Goal: Transaction & Acquisition: Purchase product/service

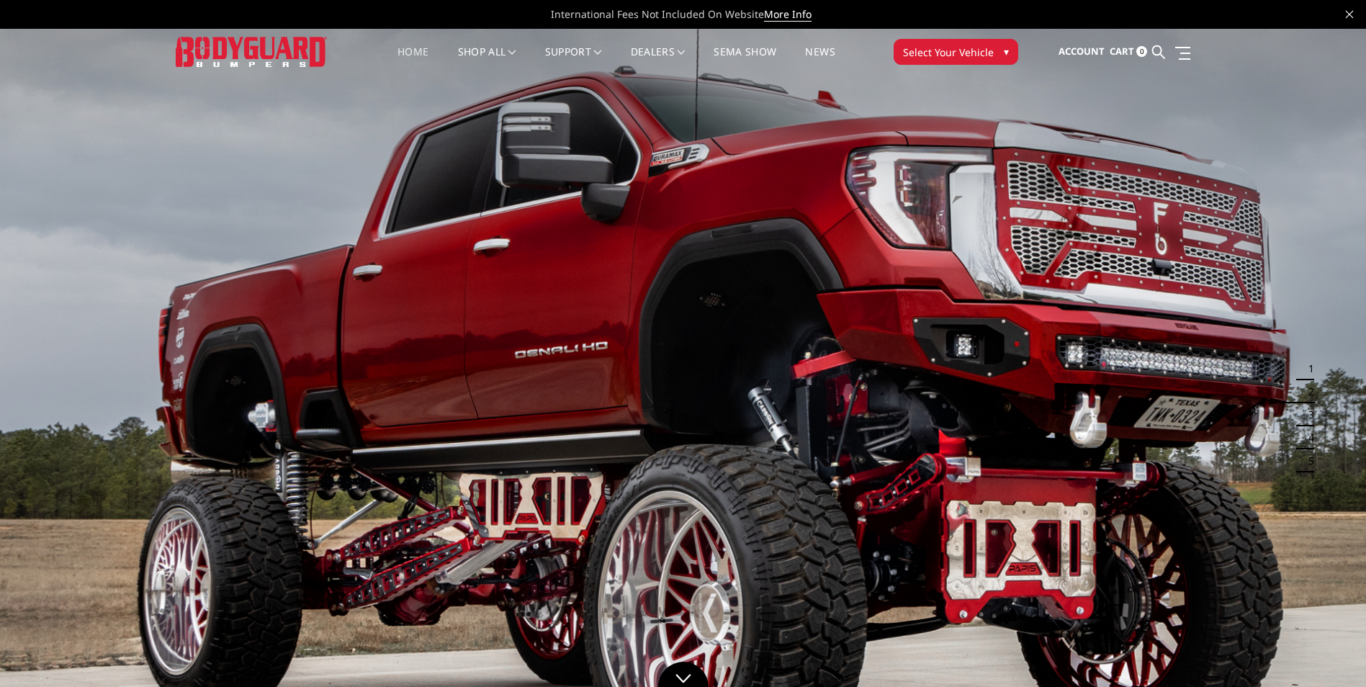
click at [929, 51] on span "Select Your Vehicle" at bounding box center [948, 52] width 91 height 15
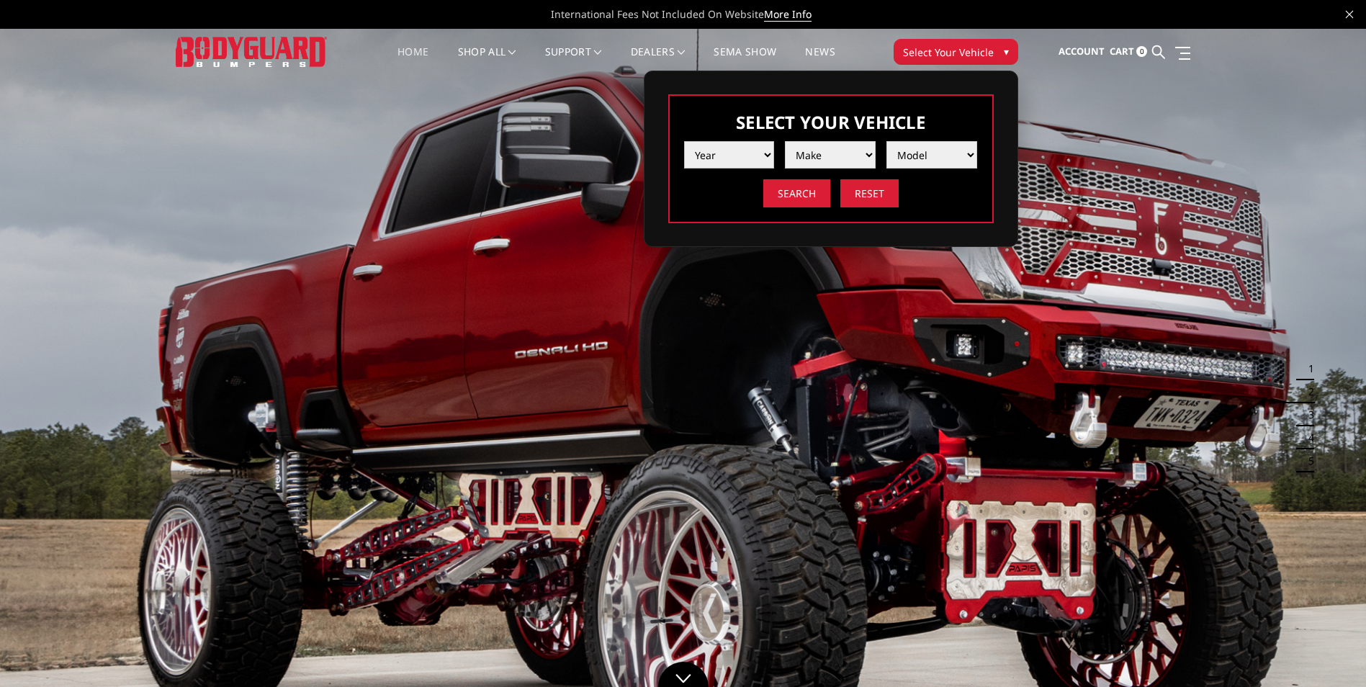
click at [752, 152] on select "Year 2025 2024 2023 2022 2021 2020 2019 2018 2017 2016 2015 2014 2013 2012 2011…" at bounding box center [729, 154] width 91 height 27
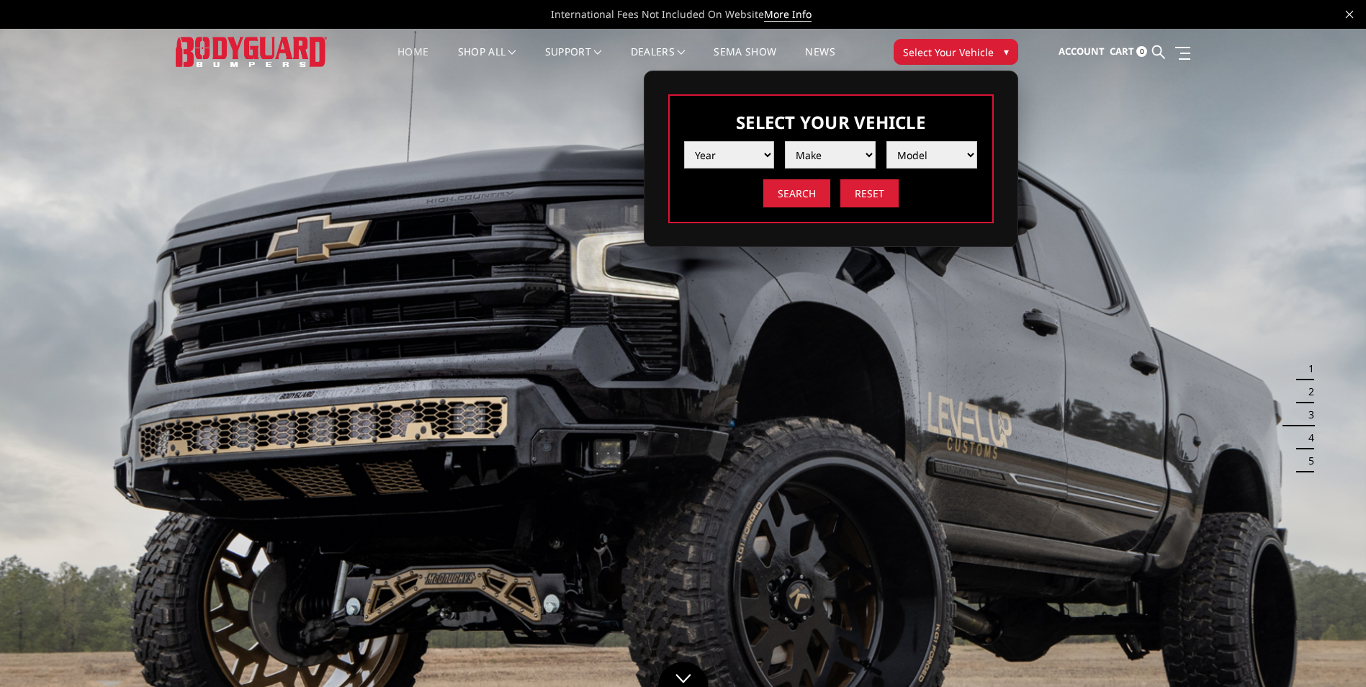
select select "yr_2023"
click at [684, 141] on select "Year 2025 2024 2023 2022 2021 2020 2019 2018 2017 2016 2015 2014 2013 2012 2011…" at bounding box center [729, 154] width 91 height 27
click at [829, 161] on select "Make Chevrolet Ford GMC Ram Toyota" at bounding box center [830, 154] width 91 height 27
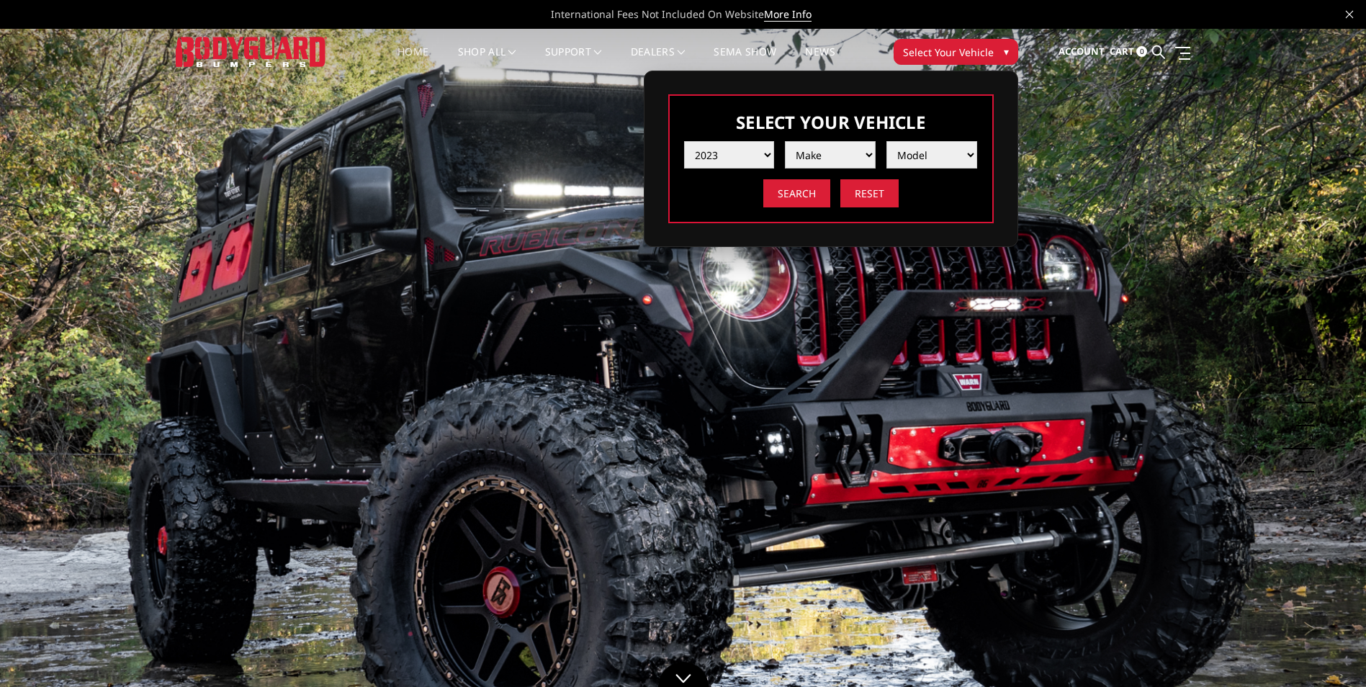
select select "mk_gmc"
click at [785, 141] on select "Make Chevrolet Ford GMC Ram Toyota" at bounding box center [830, 154] width 91 height 27
click at [930, 161] on select "Model Sierra 1500 Sierra 2500 / 3500" at bounding box center [931, 154] width 91 height 27
select select "md_sierra-2500-3500"
click at [886, 141] on select "Model Sierra 1500 Sierra 2500 / 3500" at bounding box center [931, 154] width 91 height 27
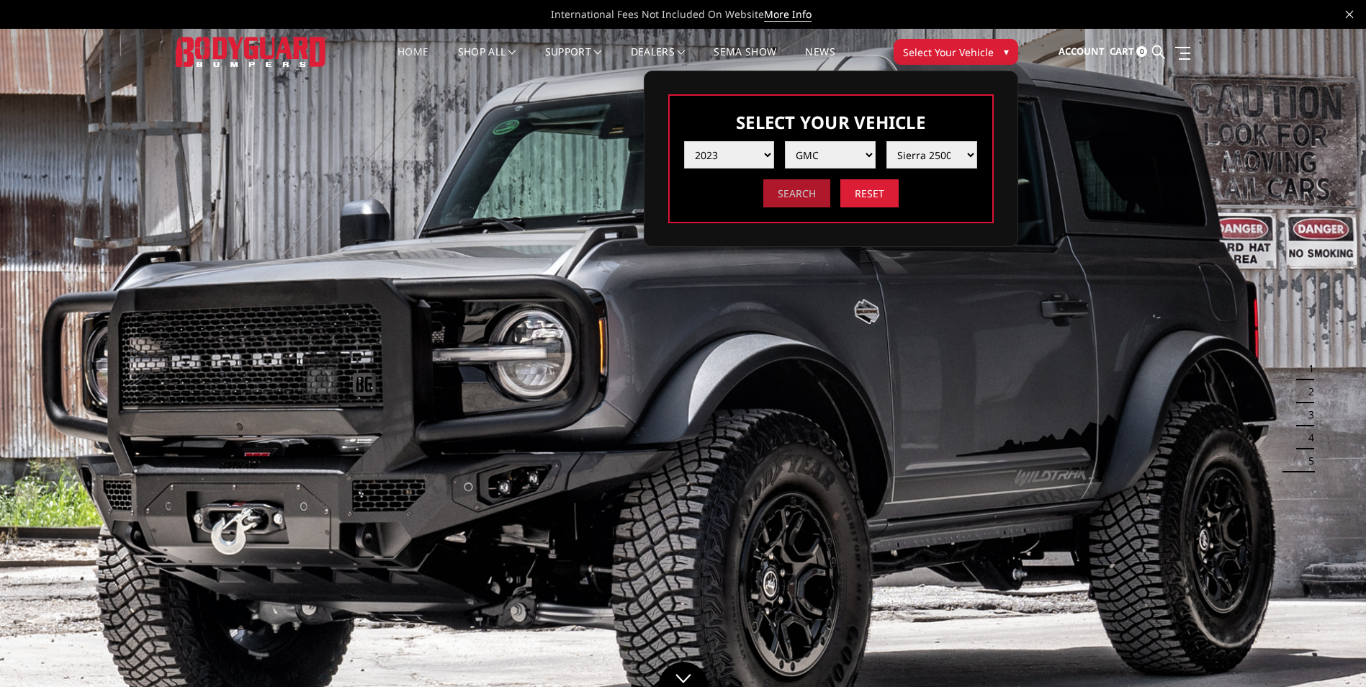
click at [813, 191] on input "Search" at bounding box center [796, 193] width 67 height 28
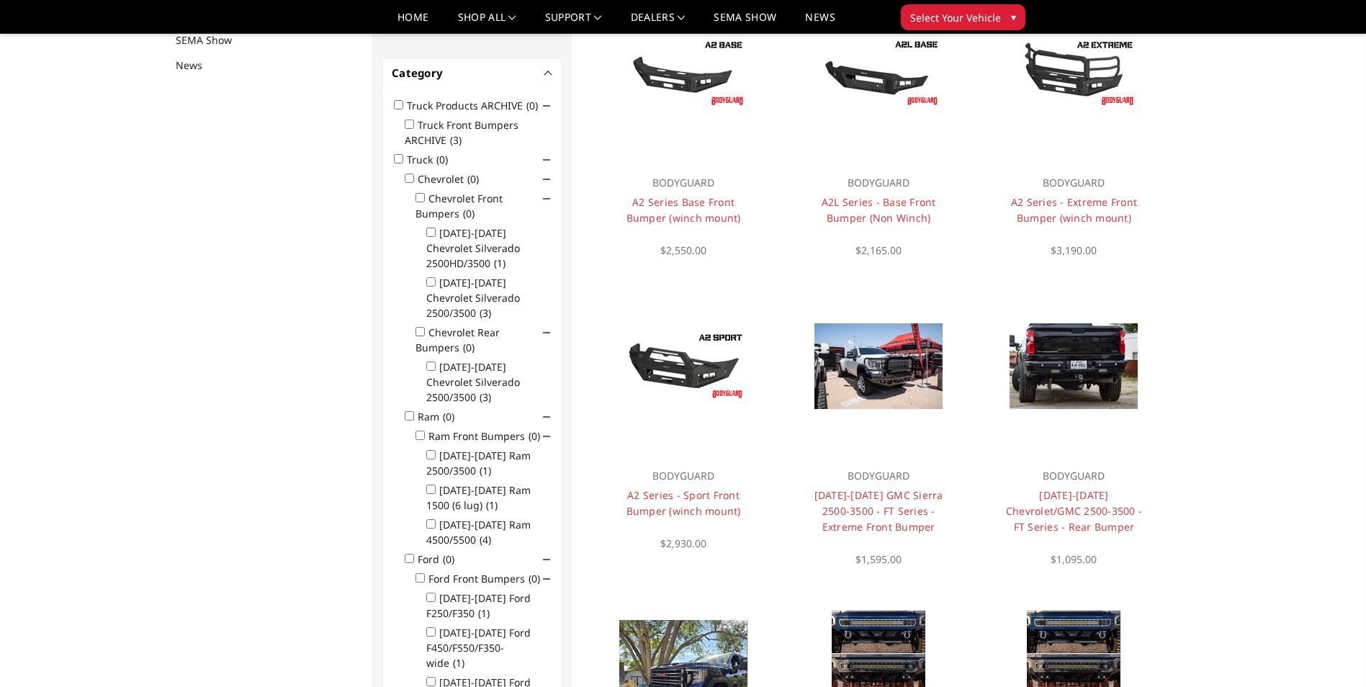
scroll to position [115, 0]
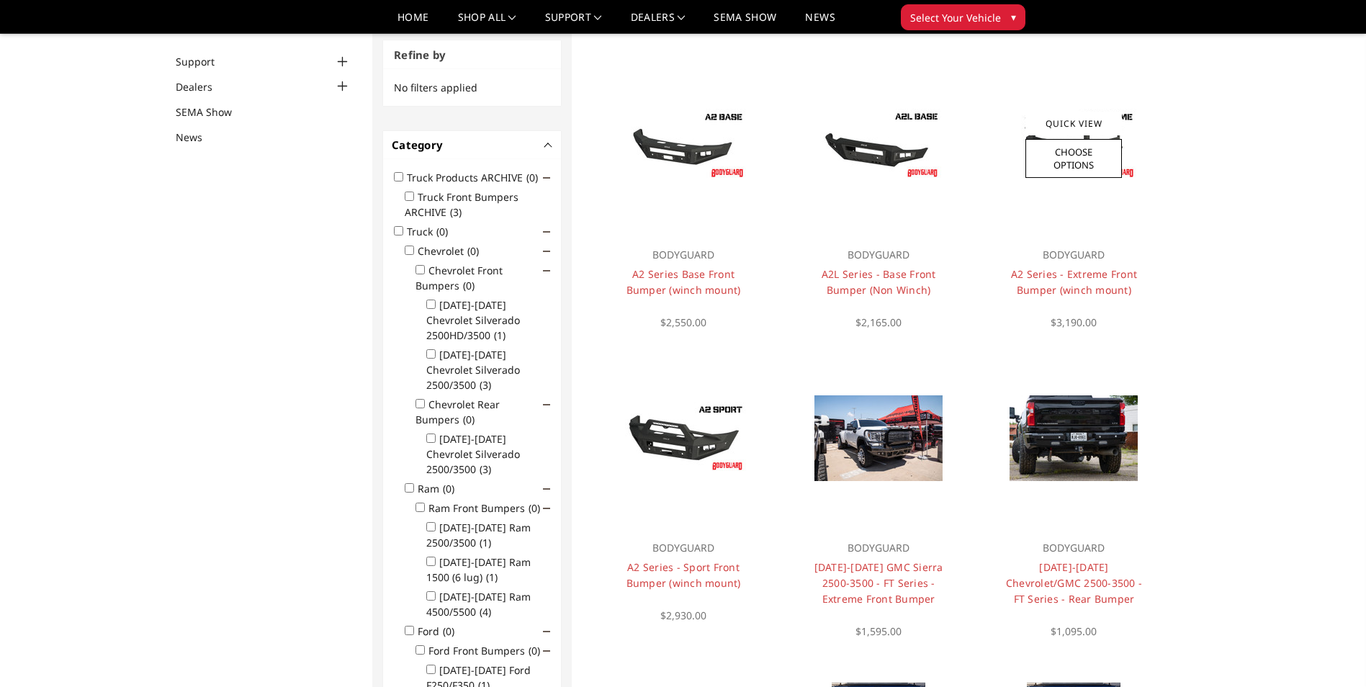
click at [1128, 178] on img at bounding box center [1073, 145] width 128 height 72
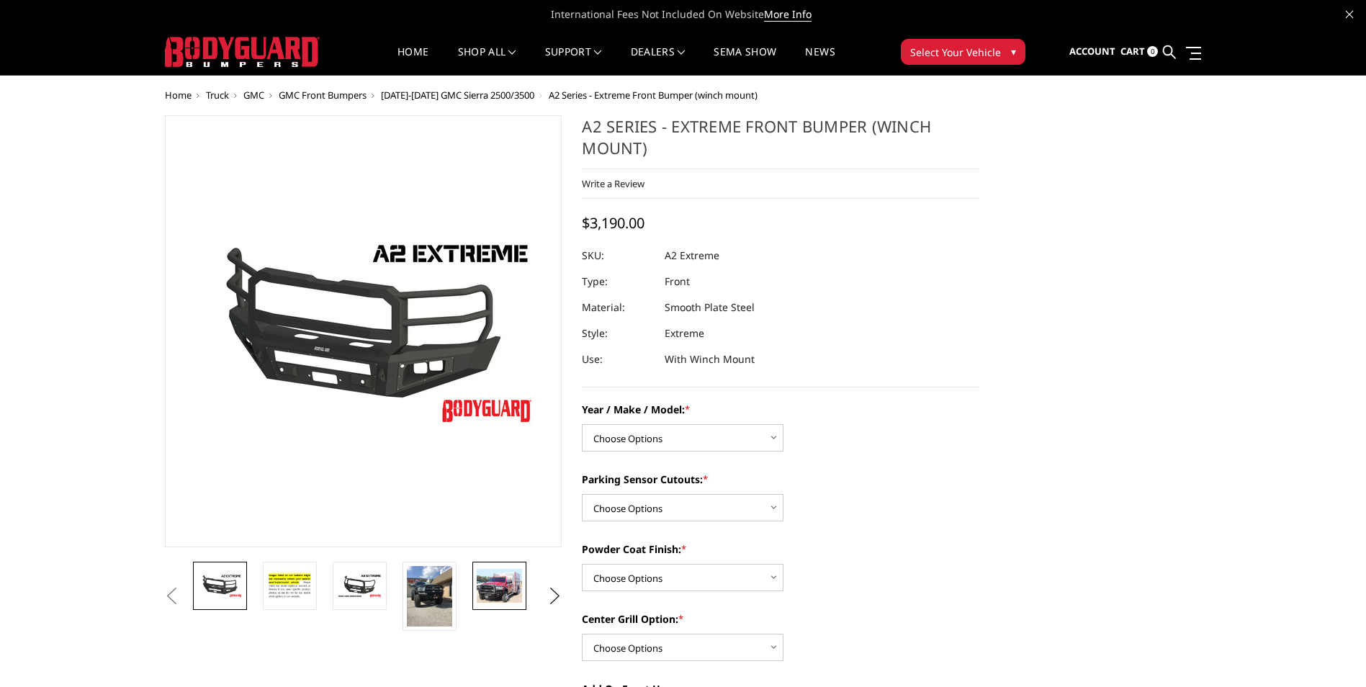
click at [496, 592] on img at bounding box center [499, 586] width 45 height 34
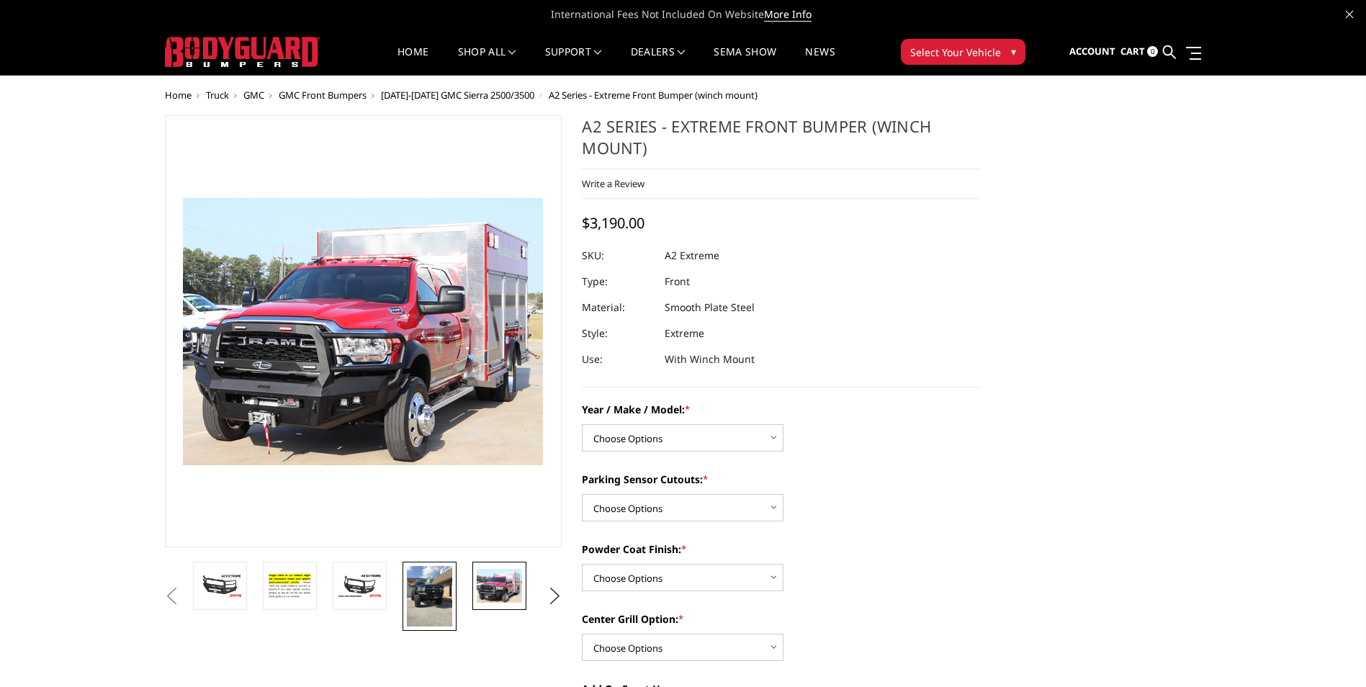
click at [440, 595] on img at bounding box center [429, 596] width 45 height 60
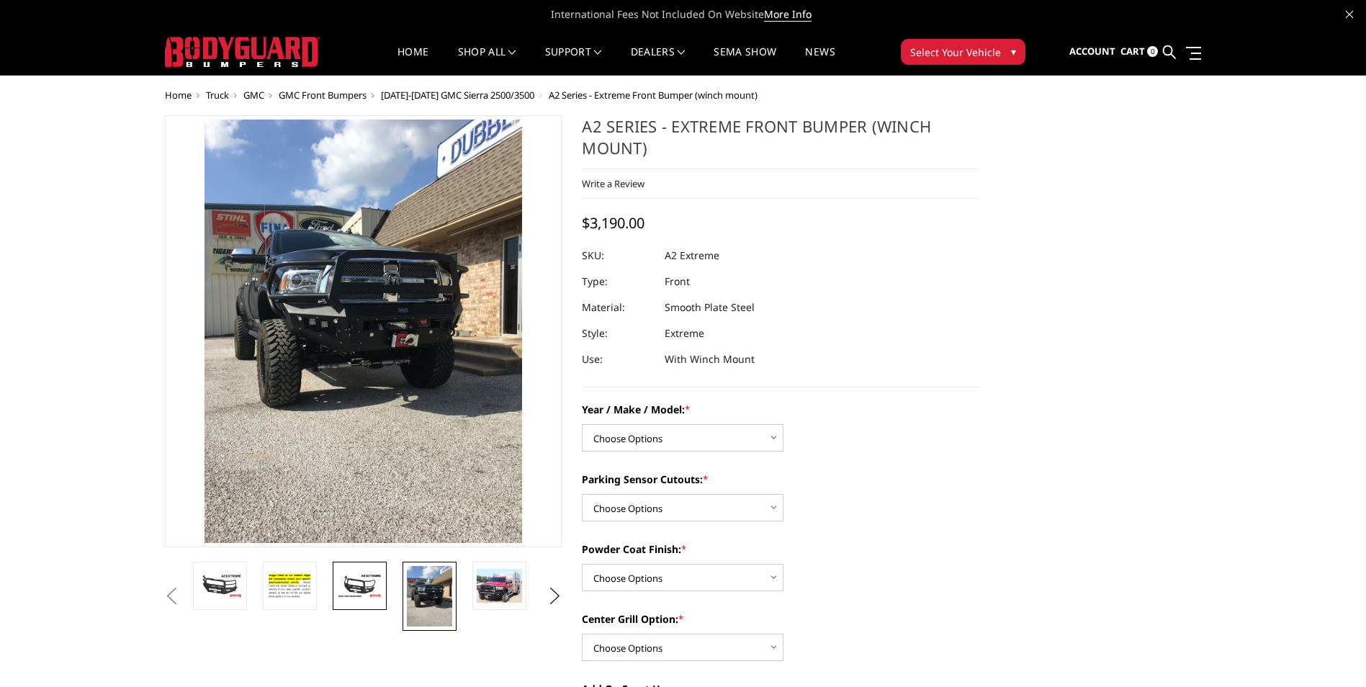
click at [347, 595] on img at bounding box center [359, 585] width 45 height 25
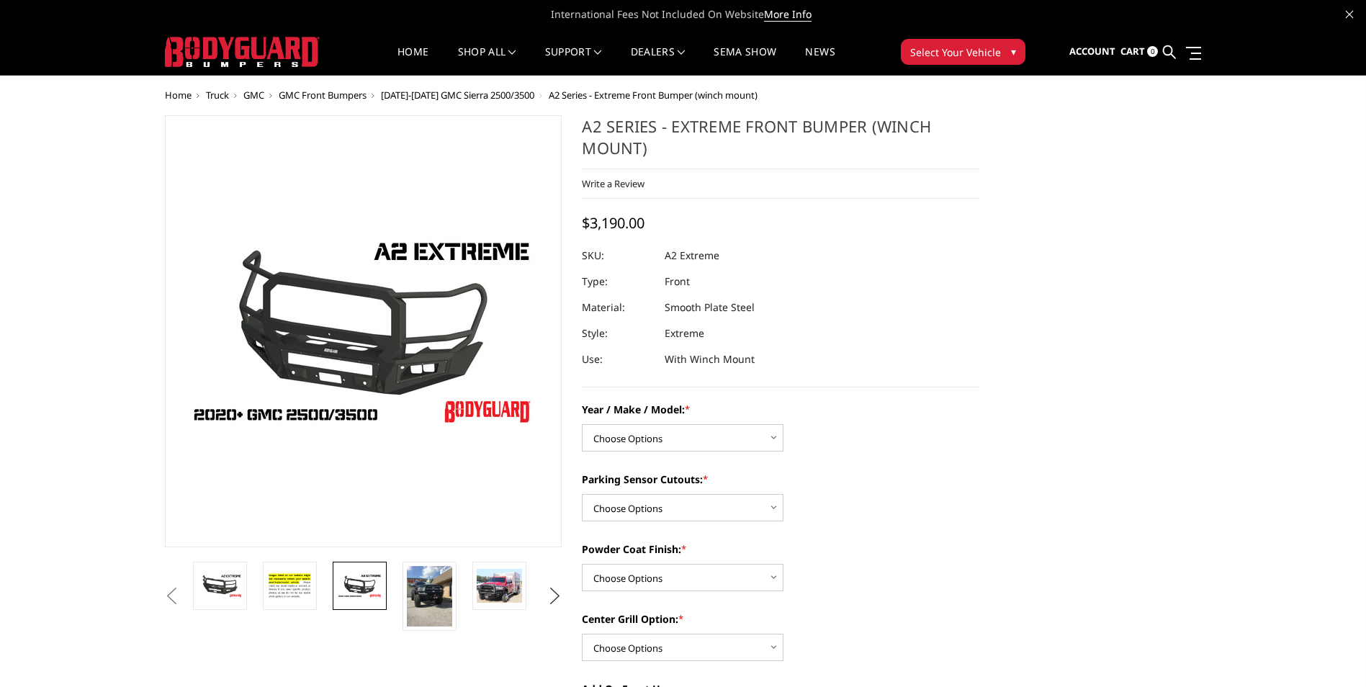
click at [555, 598] on button "Next" at bounding box center [555, 596] width 22 height 22
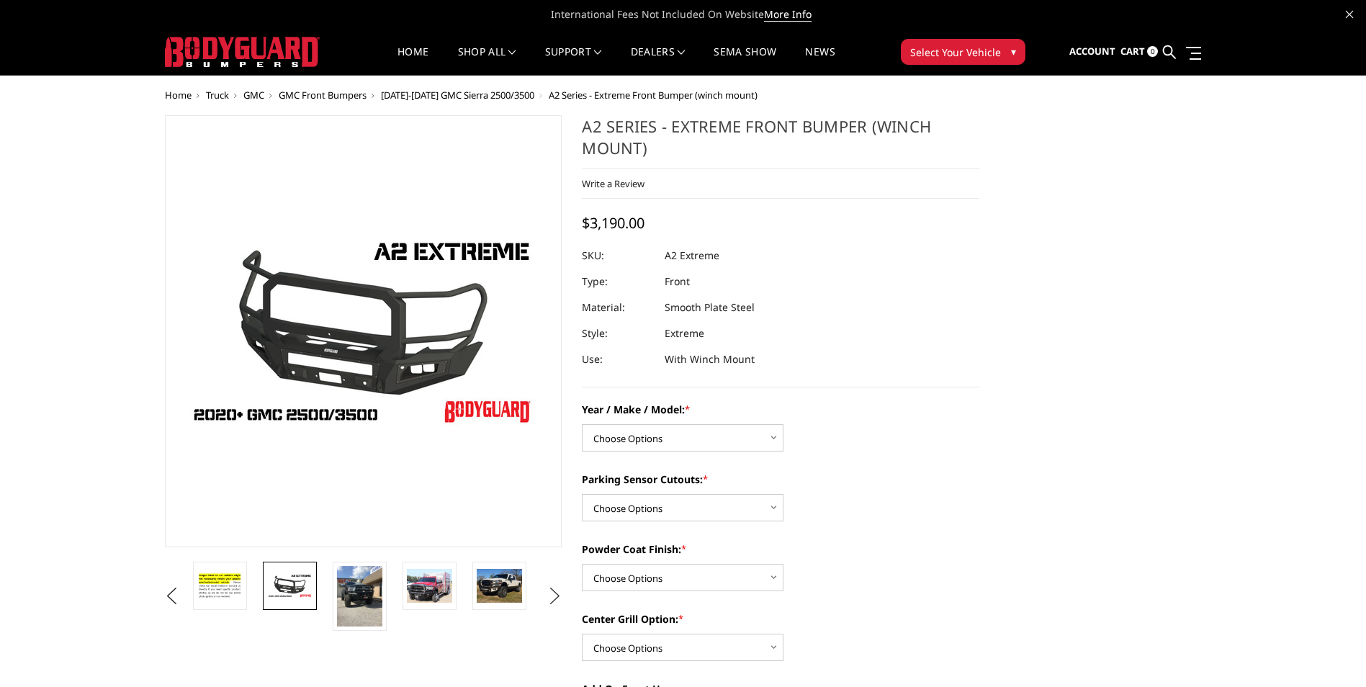
click at [558, 598] on button "Next" at bounding box center [555, 596] width 22 height 22
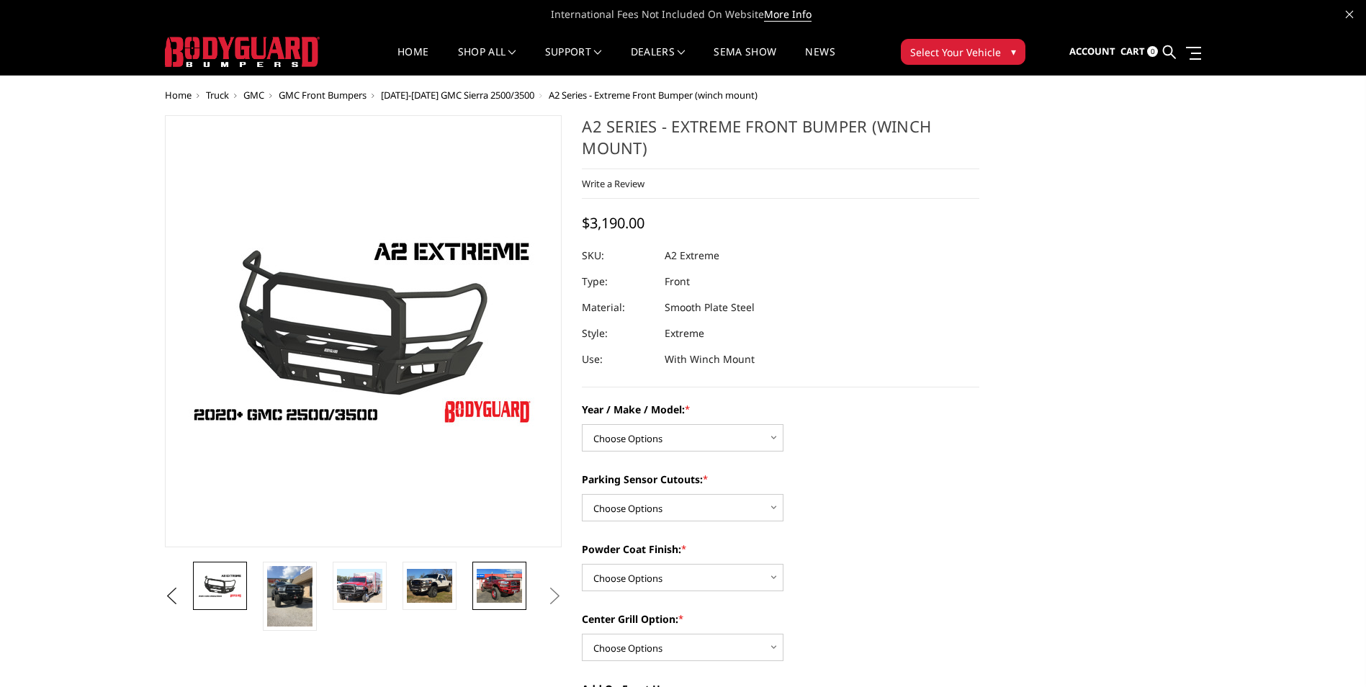
click at [498, 593] on img at bounding box center [499, 586] width 45 height 34
